Goal: Task Accomplishment & Management: Manage account settings

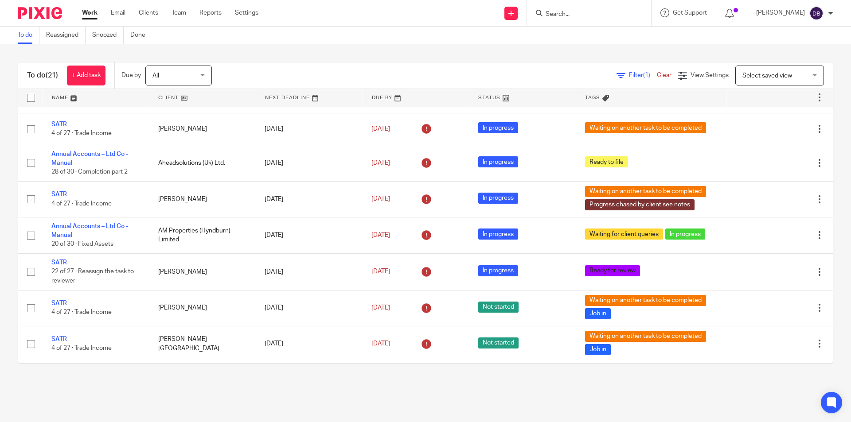
scroll to position [233, 0]
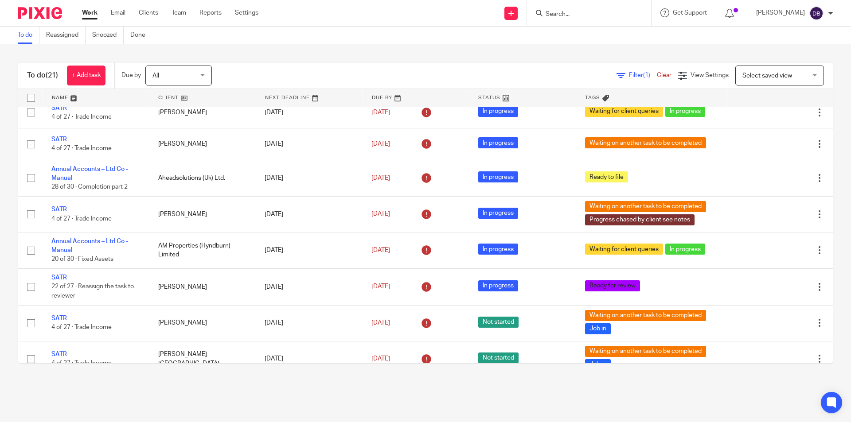
click at [87, 9] on link "Work" at bounding box center [90, 12] width 16 height 9
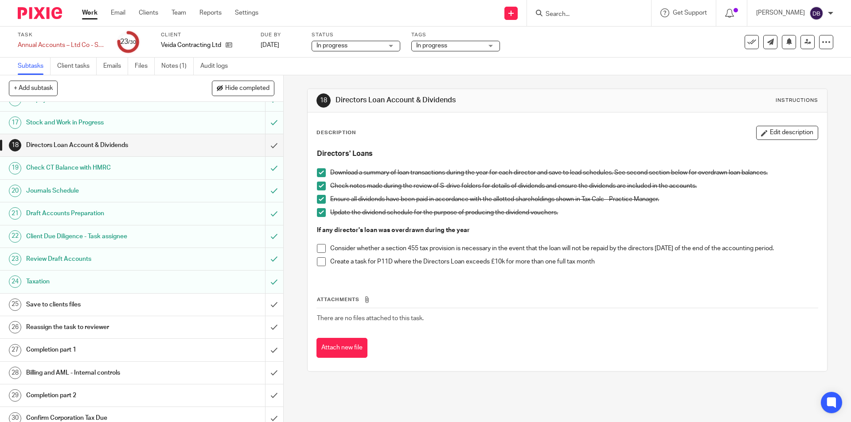
scroll to position [362, 0]
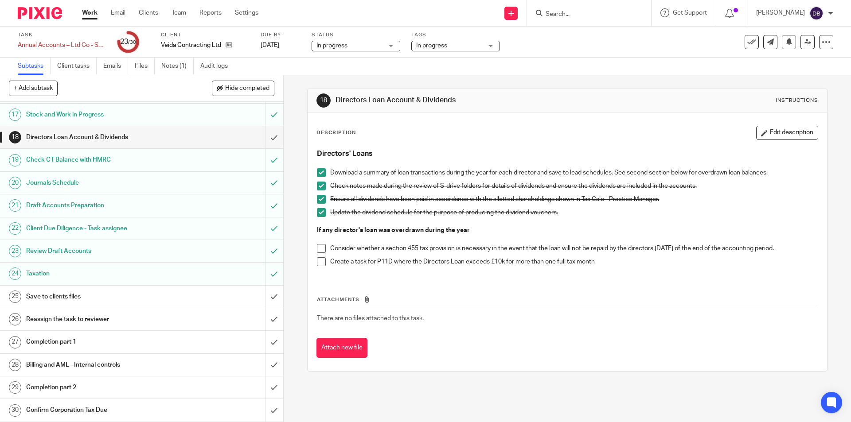
click at [152, 295] on h1 "Save to clients files" at bounding box center [102, 296] width 153 height 13
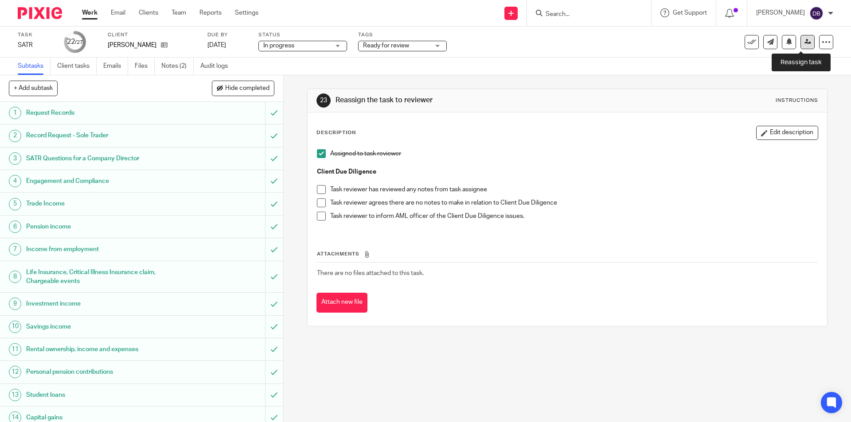
click at [804, 44] on link at bounding box center [807, 42] width 14 height 14
click at [804, 41] on icon at bounding box center [807, 42] width 7 height 7
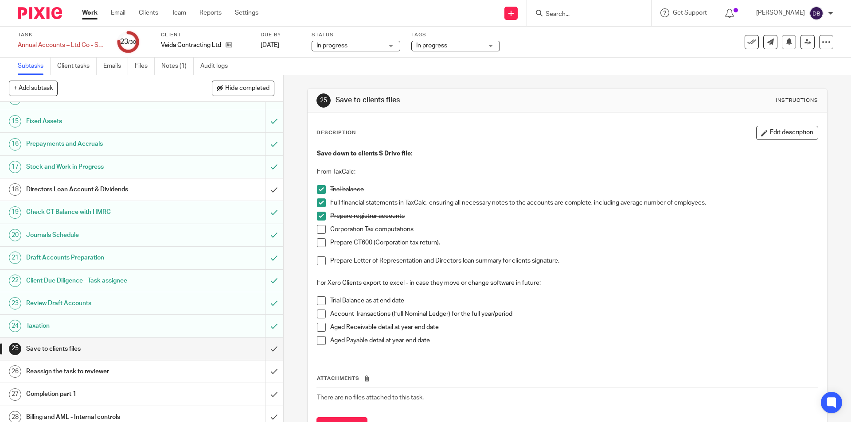
scroll to position [362, 0]
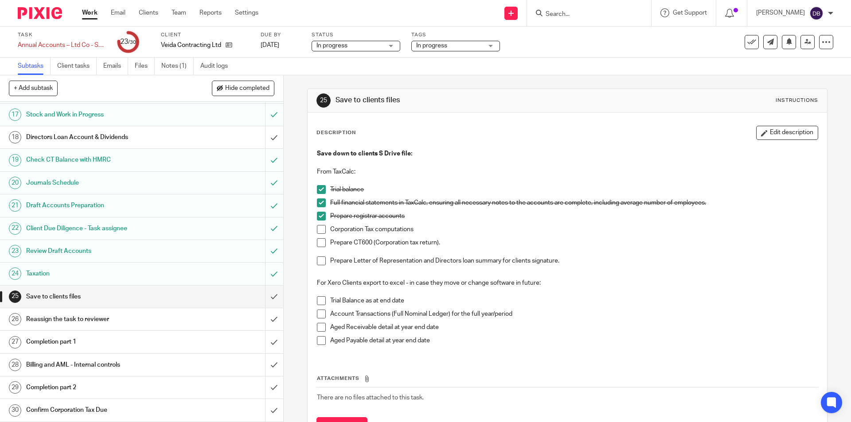
click at [321, 228] on span at bounding box center [321, 229] width 9 height 9
click at [317, 260] on span at bounding box center [321, 261] width 9 height 9
click at [319, 301] on span at bounding box center [321, 300] width 9 height 9
click at [320, 324] on span at bounding box center [321, 327] width 9 height 9
click at [320, 342] on span at bounding box center [321, 340] width 9 height 9
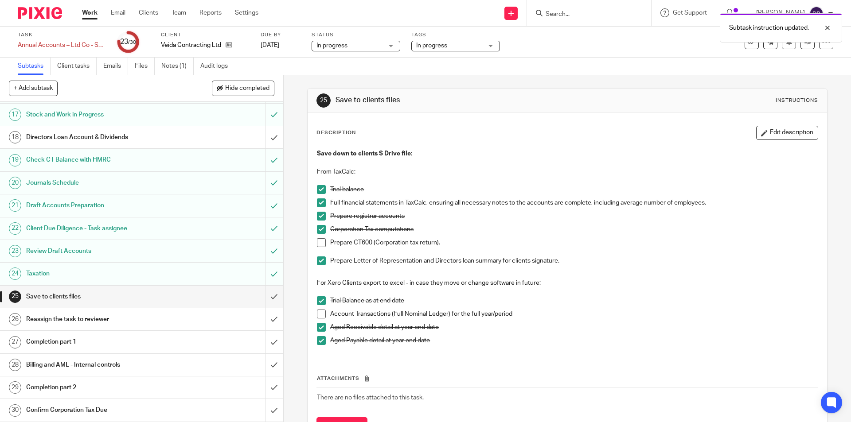
click at [320, 313] on span at bounding box center [321, 314] width 9 height 9
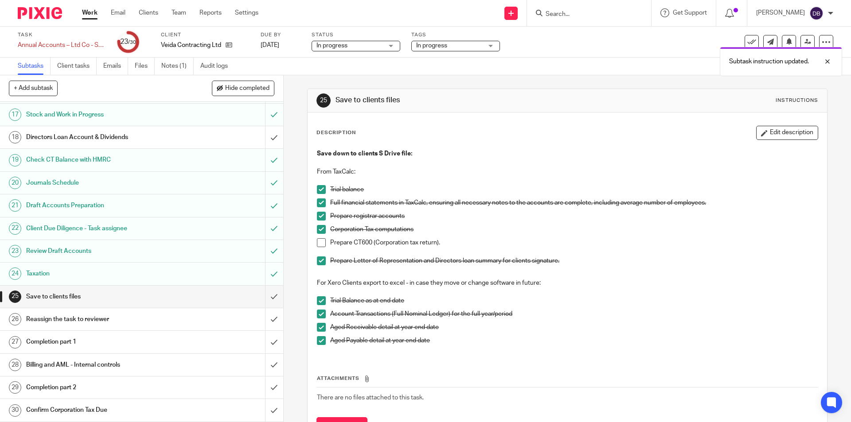
click at [212, 317] on div "Reassign the task to reviewer" at bounding box center [141, 319] width 230 height 13
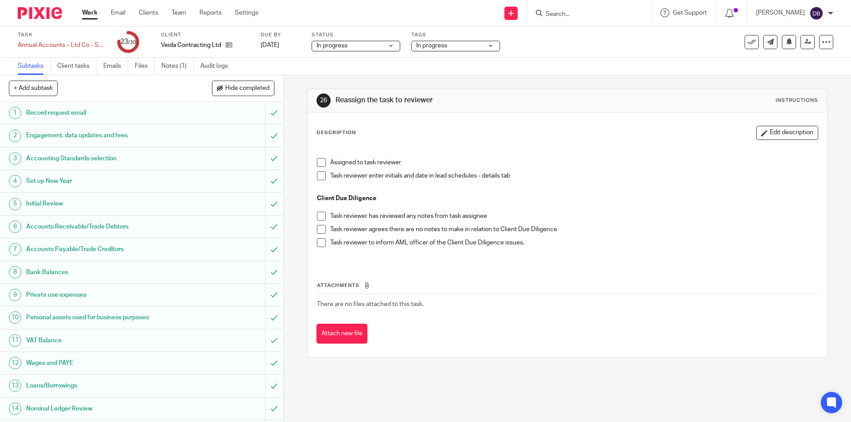
click at [318, 162] on span at bounding box center [321, 162] width 9 height 9
click at [469, 45] on span "In progress" at bounding box center [449, 45] width 66 height 9
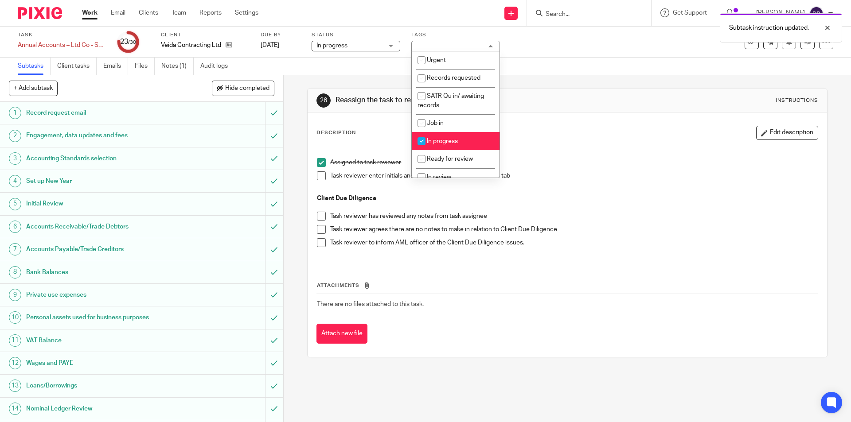
click at [437, 143] on span "In progress" at bounding box center [442, 141] width 31 height 6
checkbox input "false"
click at [438, 157] on span "Ready for review" at bounding box center [450, 159] width 46 height 6
checkbox input "true"
click at [299, 134] on div "26 Reassign the task to reviewer Instructions Description Edit description Assi…" at bounding box center [567, 248] width 567 height 347
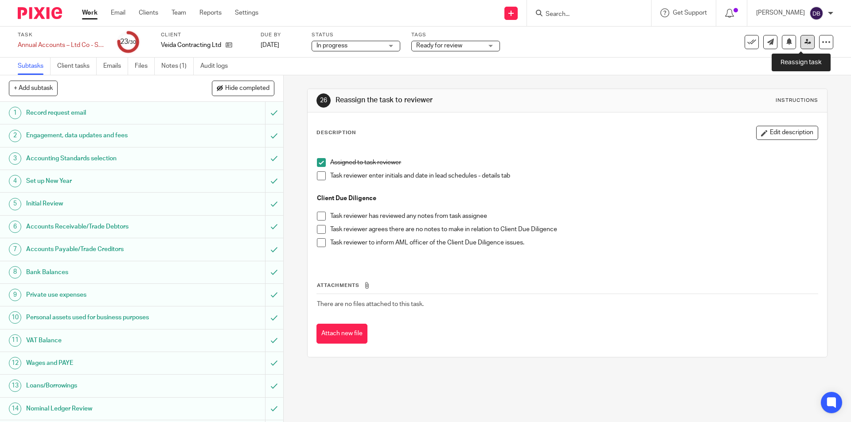
click at [804, 39] on icon at bounding box center [807, 42] width 7 height 7
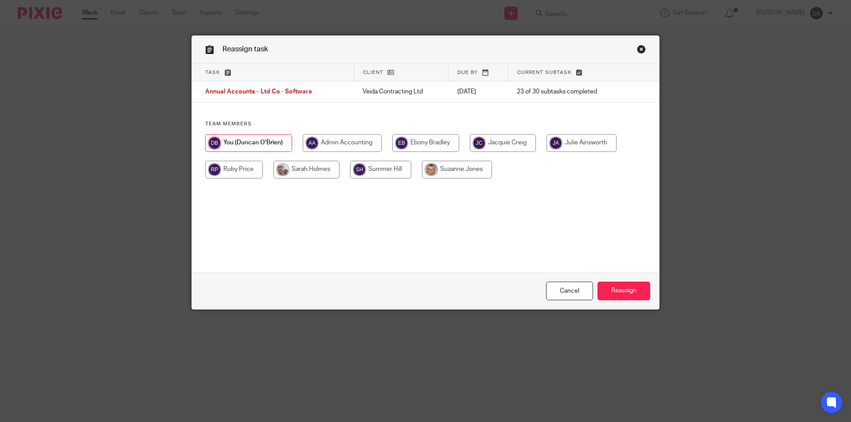
click at [459, 168] on input "radio" at bounding box center [457, 170] width 70 height 18
radio input "true"
click at [624, 292] on input "Reassign" at bounding box center [623, 291] width 53 height 19
click at [453, 168] on input "radio" at bounding box center [457, 170] width 70 height 18
radio input "true"
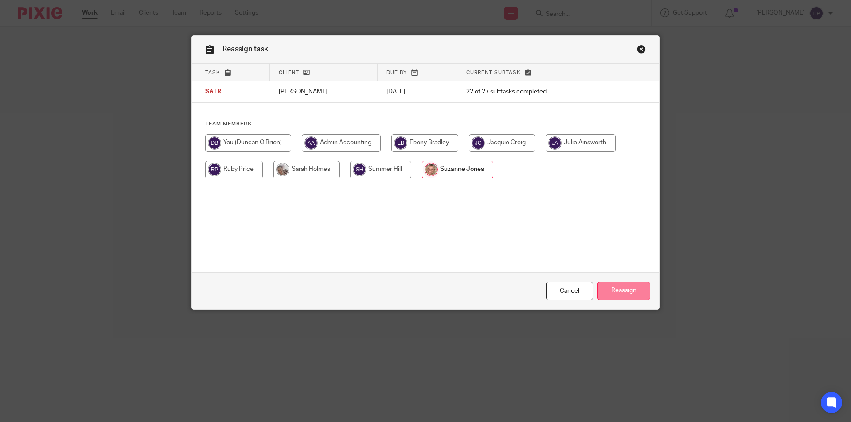
click at [611, 289] on input "Reassign" at bounding box center [623, 291] width 53 height 19
click at [473, 167] on input "radio" at bounding box center [457, 170] width 70 height 18
radio input "true"
click at [621, 289] on input "Reassign" at bounding box center [623, 291] width 53 height 19
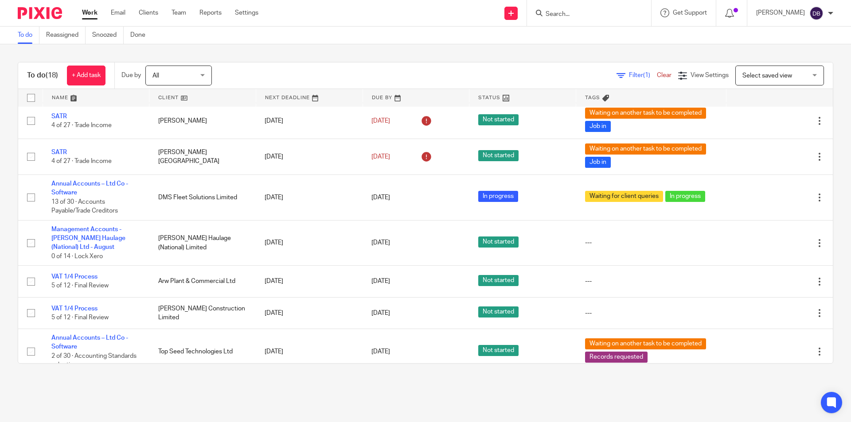
scroll to position [410, 0]
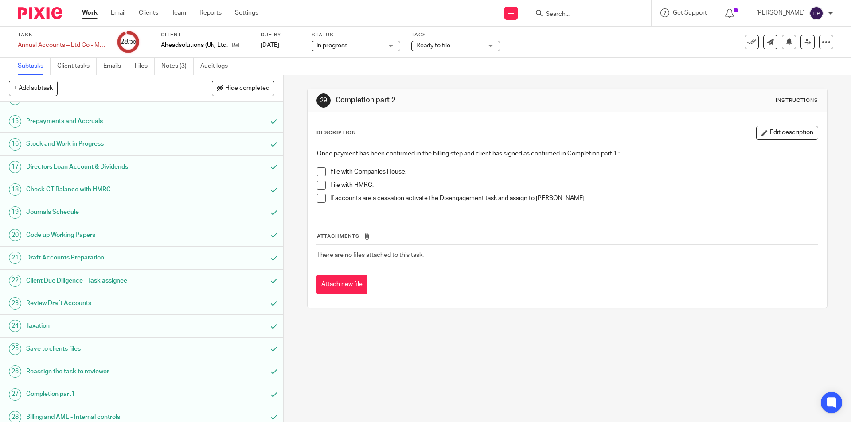
scroll to position [362, 0]
